Goal: Transaction & Acquisition: Purchase product/service

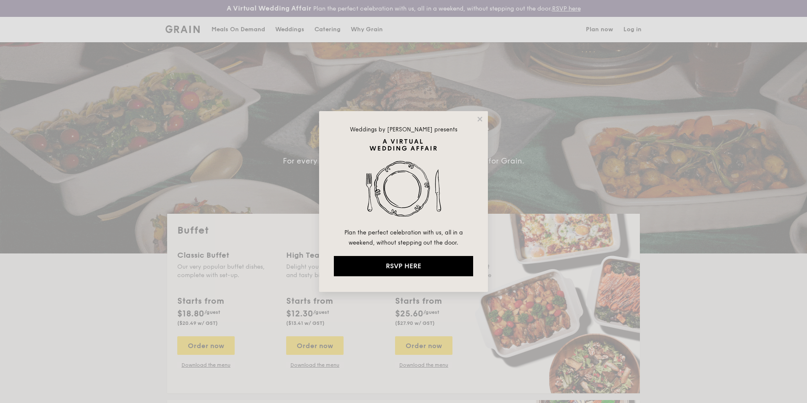
select select
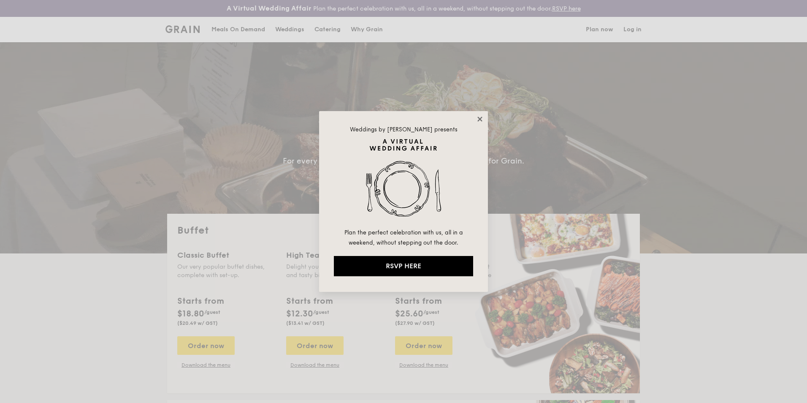
click at [483, 120] on icon at bounding box center [480, 119] width 8 height 8
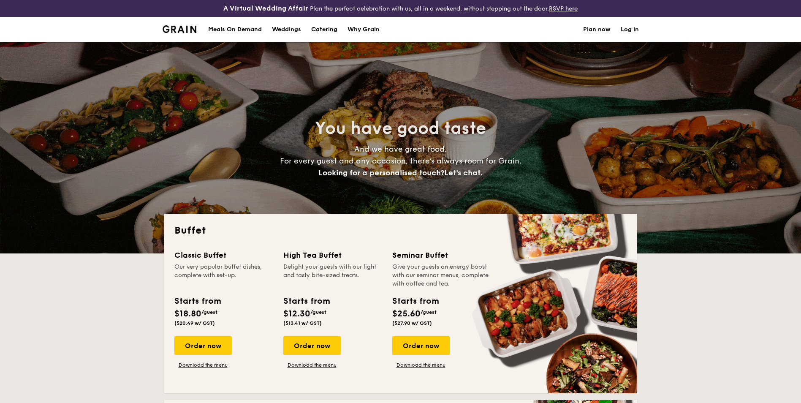
click at [242, 28] on div "Meals On Demand" at bounding box center [235, 29] width 54 height 25
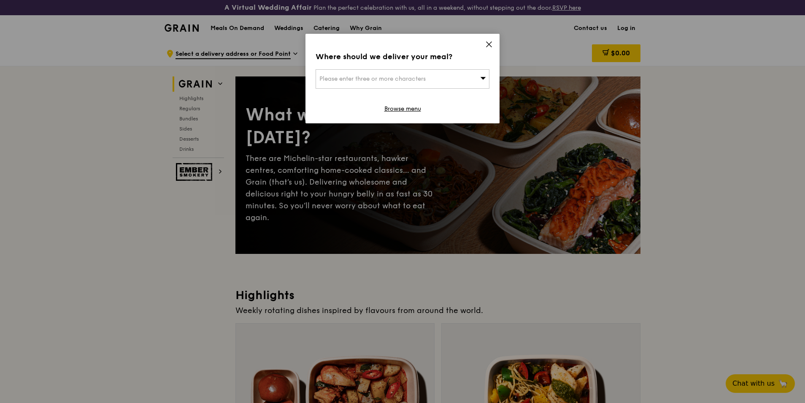
click at [373, 78] on span "Please enter three or more characters" at bounding box center [373, 78] width 106 height 7
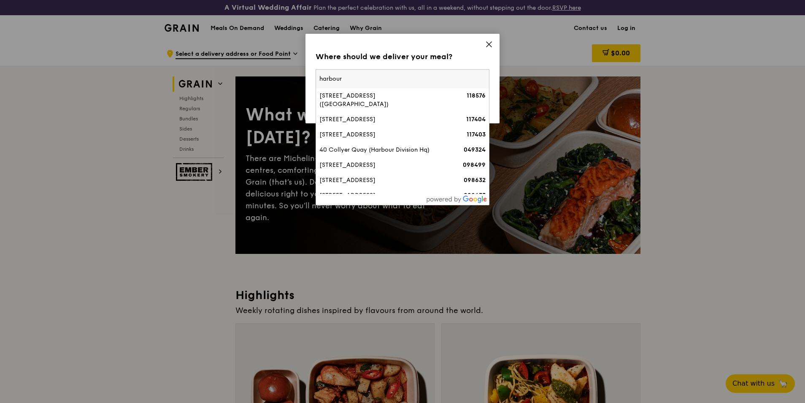
type input "harbour"
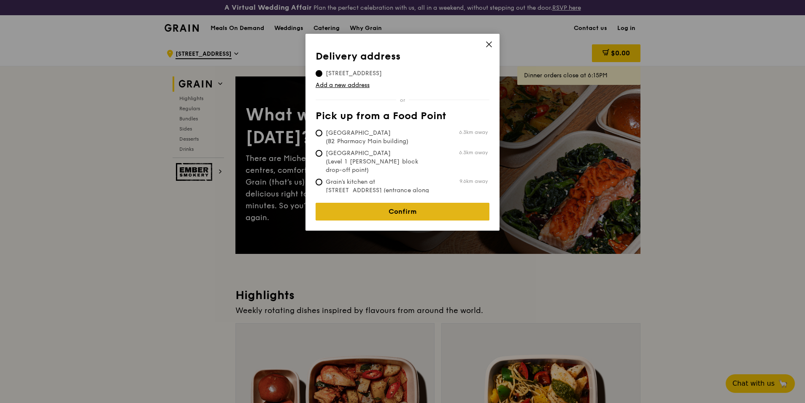
click at [405, 207] on link "Confirm" at bounding box center [403, 212] width 174 height 18
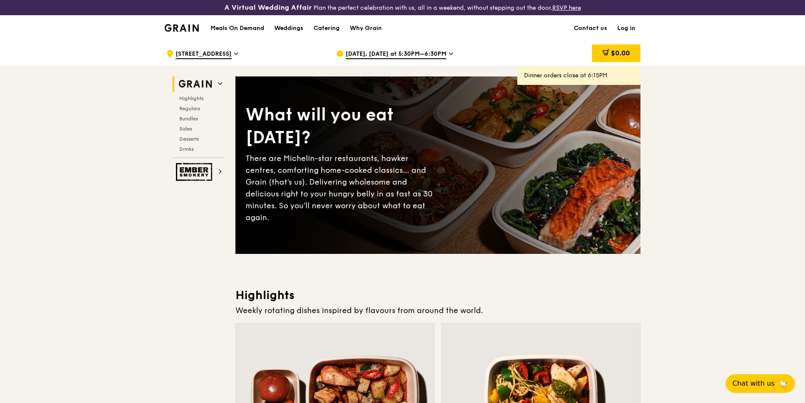
click at [427, 57] on span "Sep 20, Today at 5:30PM–6:30PM" at bounding box center [396, 54] width 101 height 9
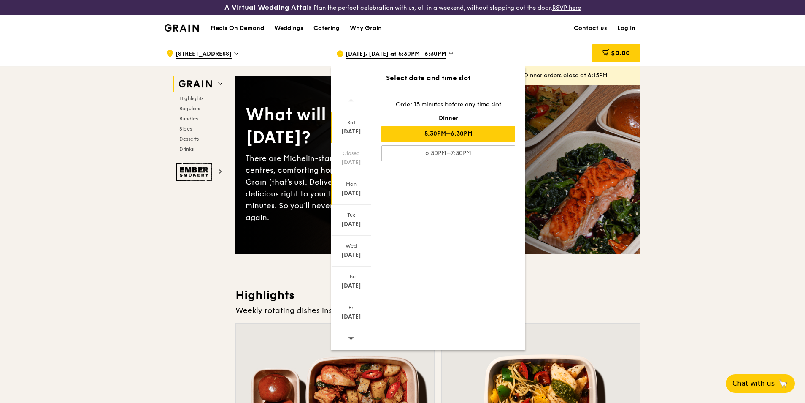
click at [355, 180] on div "Mon Sep 22" at bounding box center [351, 189] width 40 height 31
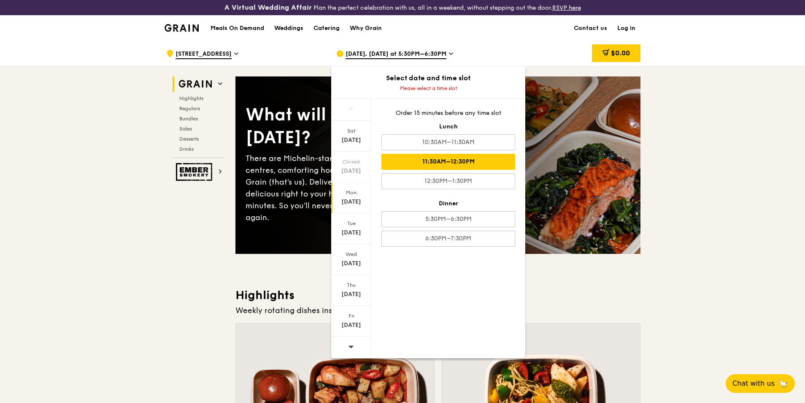
click at [476, 167] on div "11:30AM–12:30PM" at bounding box center [449, 162] width 134 height 16
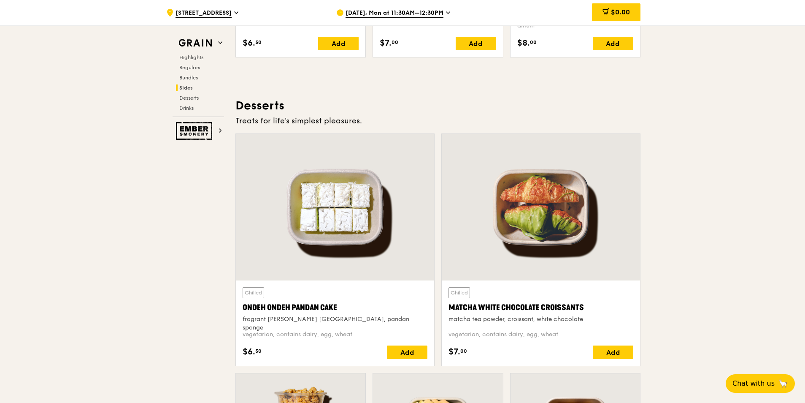
scroll to position [2313, 0]
